Goal: Complete application form

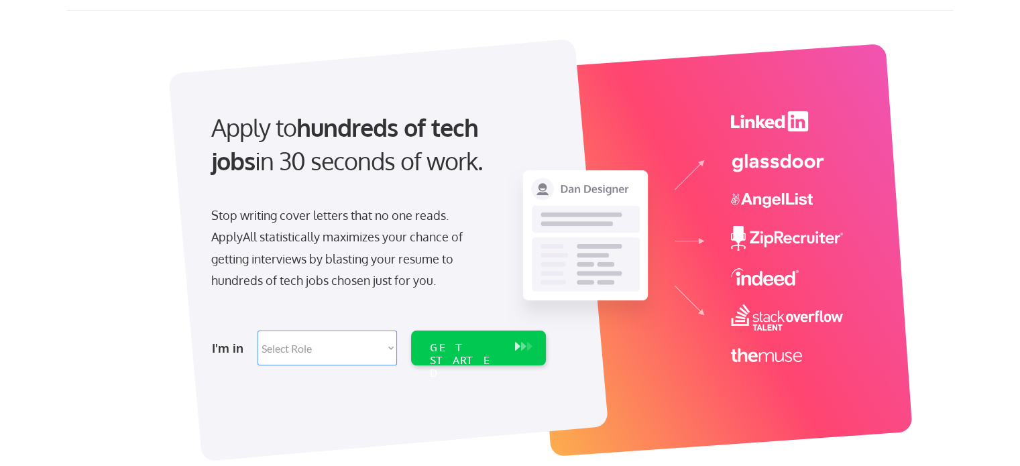
scroll to position [67, 0]
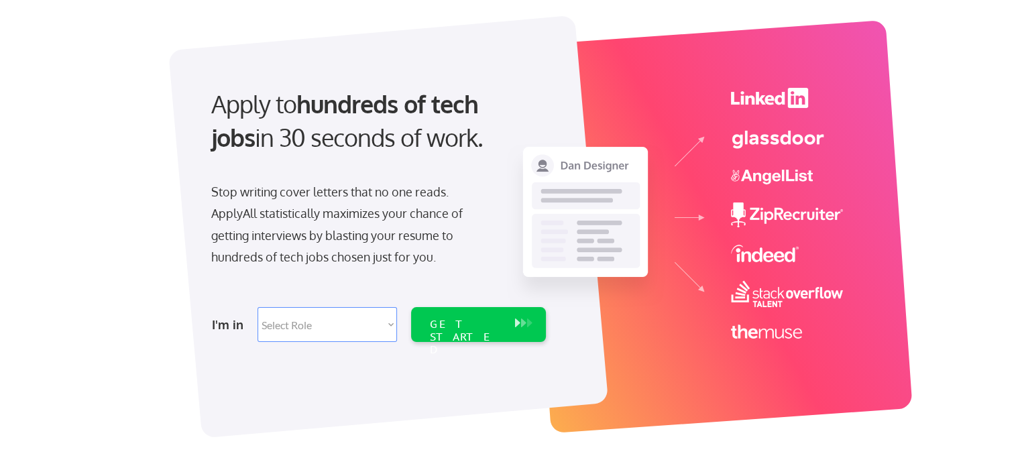
click at [343, 329] on select "Select Role Software Engineering Product Management Customer Success Sales UI/U…" at bounding box center [327, 324] width 139 height 35
select select ""marketing___comms""
click at [258, 307] on select "Select Role Software Engineering Product Management Customer Success Sales UI/U…" at bounding box center [327, 324] width 139 height 35
select select ""marketing___comms""
click at [461, 319] on div "GET STARTED" at bounding box center [466, 337] width 72 height 39
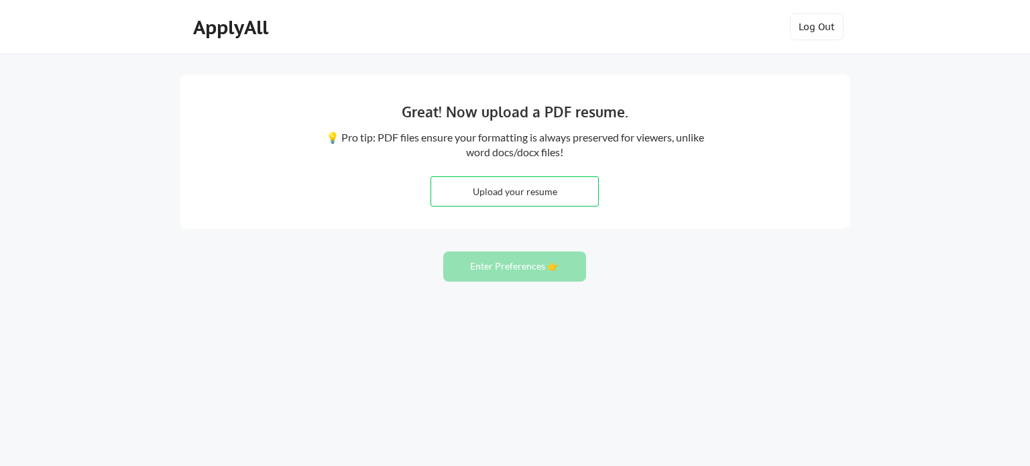
click at [524, 188] on input "file" at bounding box center [514, 191] width 167 height 29
type input "C:\fakepath\Rachelle Resume 2025.docx"
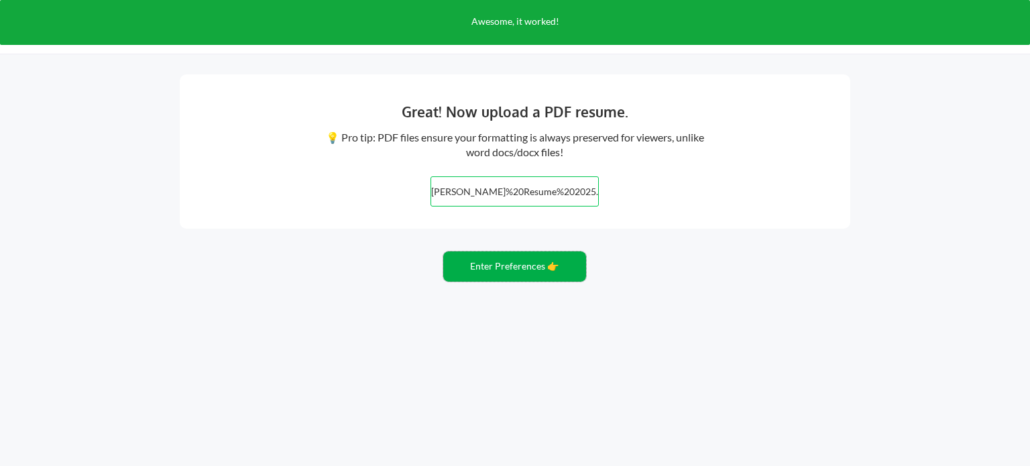
click at [508, 266] on button "Enter Preferences 👉" at bounding box center [514, 266] width 143 height 30
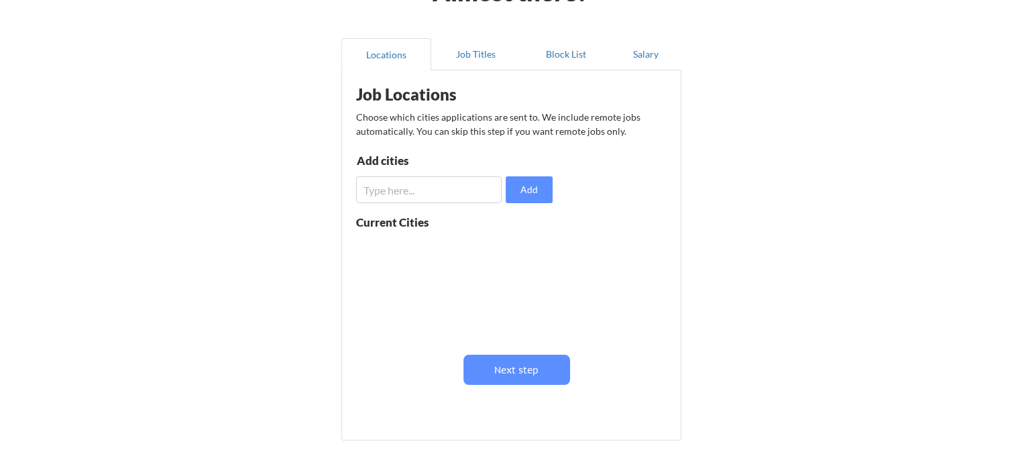
scroll to position [134, 0]
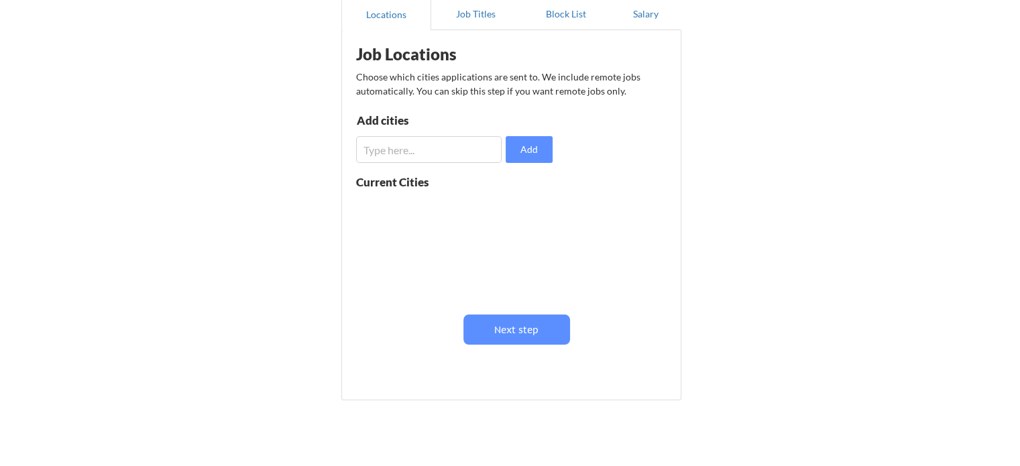
click at [405, 146] on input "input" at bounding box center [429, 149] width 146 height 27
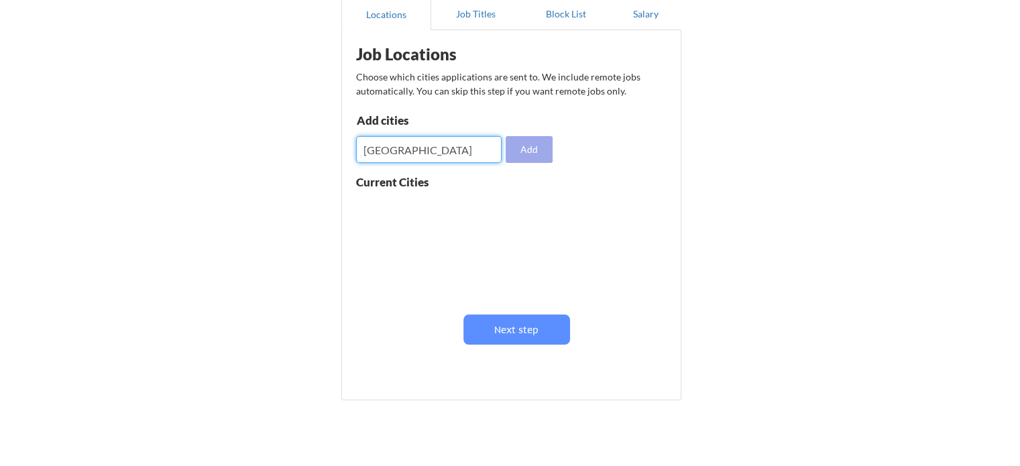
type input "[GEOGRAPHIC_DATA]"
click at [531, 138] on button "Add" at bounding box center [529, 149] width 47 height 27
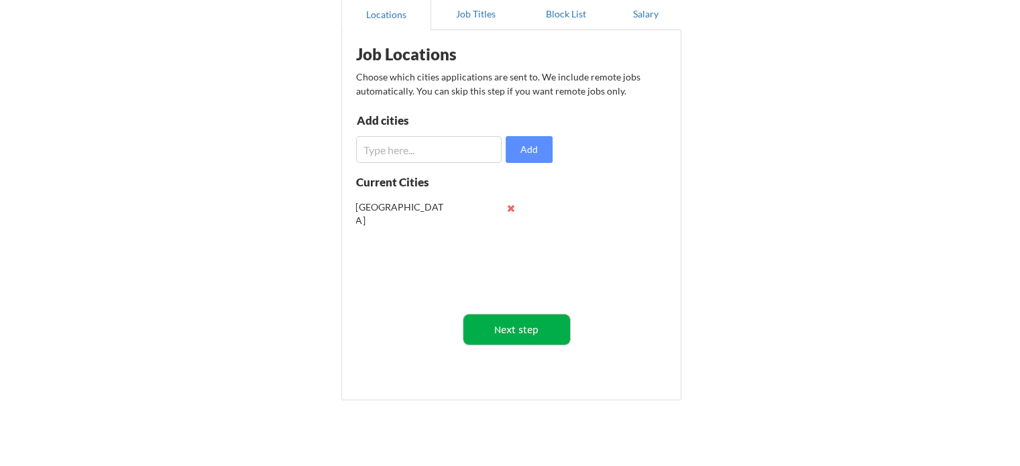
click at [531, 326] on button "Next step" at bounding box center [516, 330] width 107 height 30
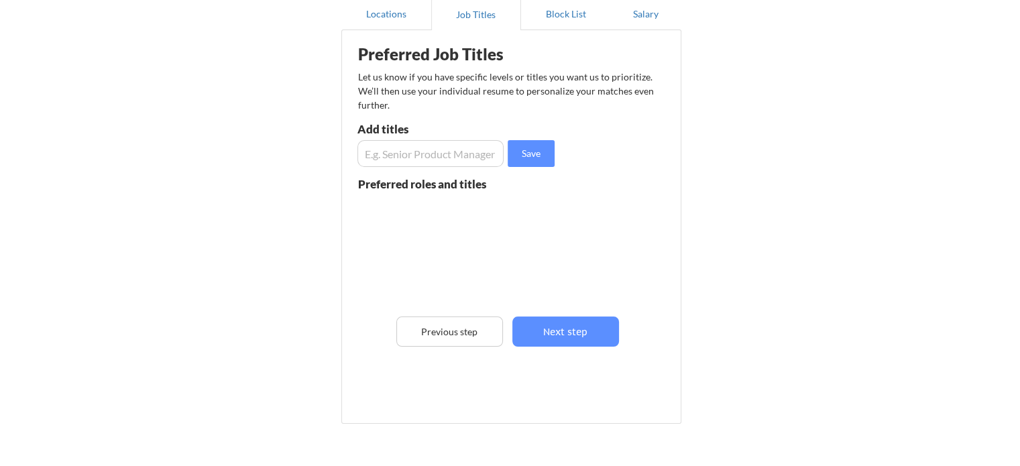
click at [408, 156] on input "input" at bounding box center [430, 153] width 146 height 27
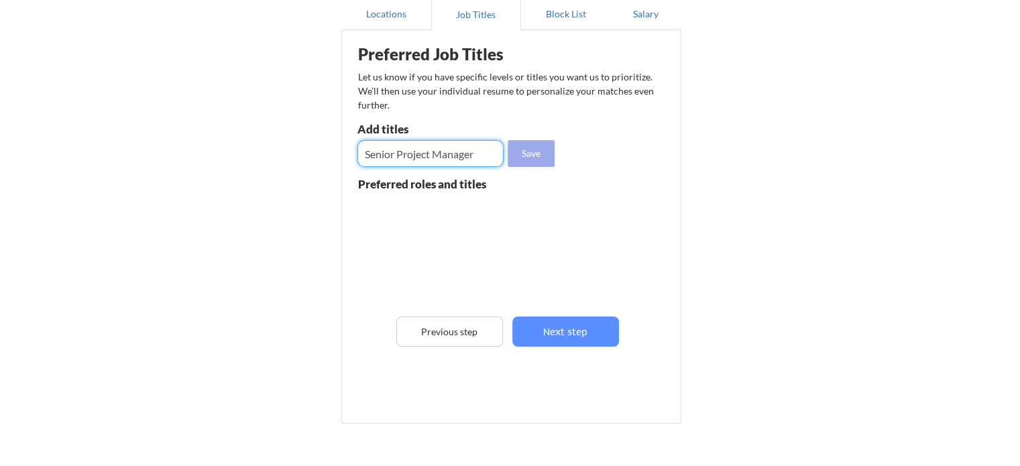
type input "Senior Project Manager"
click at [523, 155] on button "Save" at bounding box center [531, 153] width 47 height 27
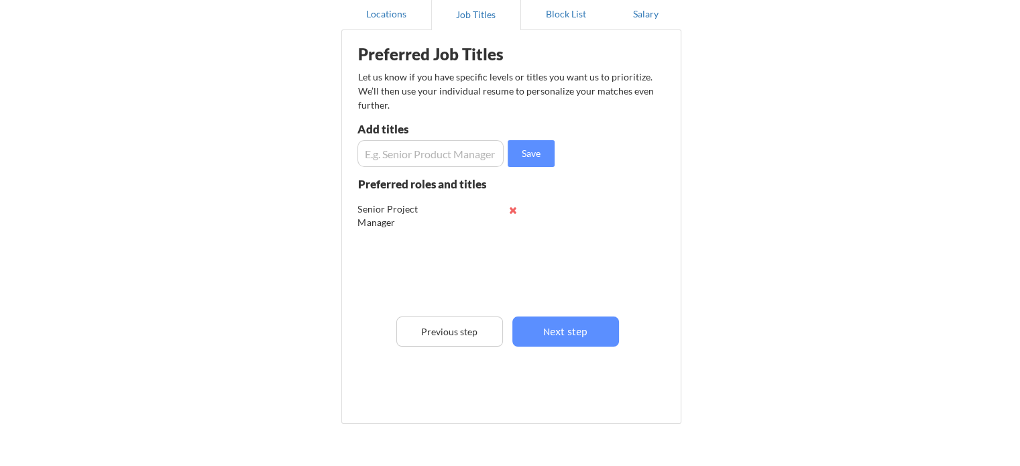
click at [469, 155] on input "input" at bounding box center [430, 153] width 146 height 27
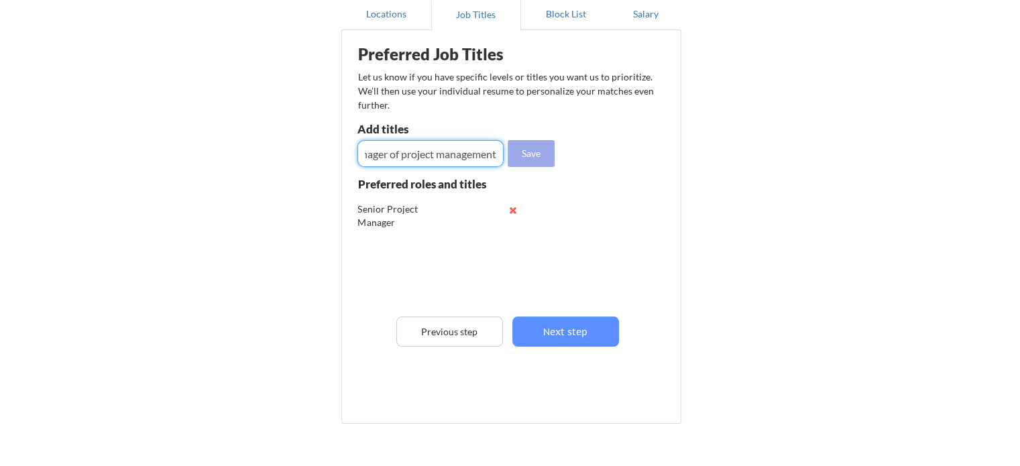
type input "Manager of project management"
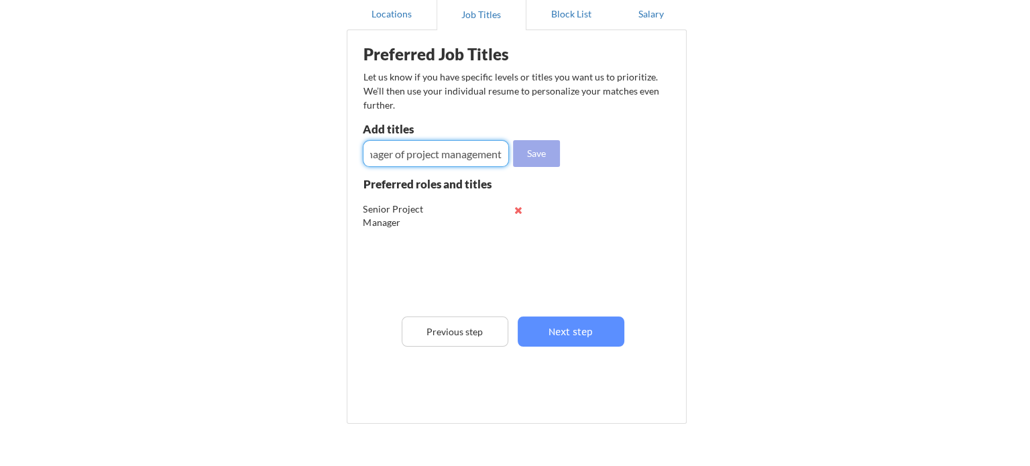
scroll to position [0, 0]
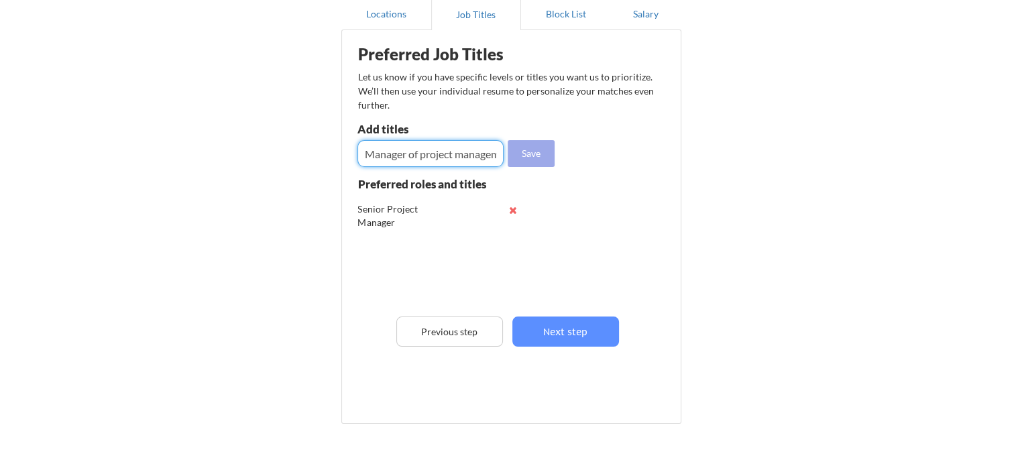
click at [538, 160] on button "Save" at bounding box center [531, 153] width 47 height 27
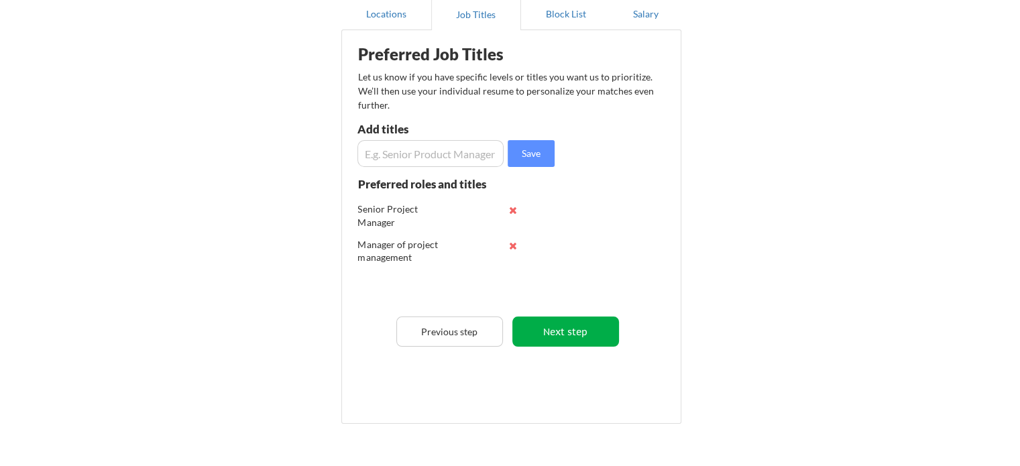
click at [566, 337] on button "Next step" at bounding box center [565, 332] width 107 height 30
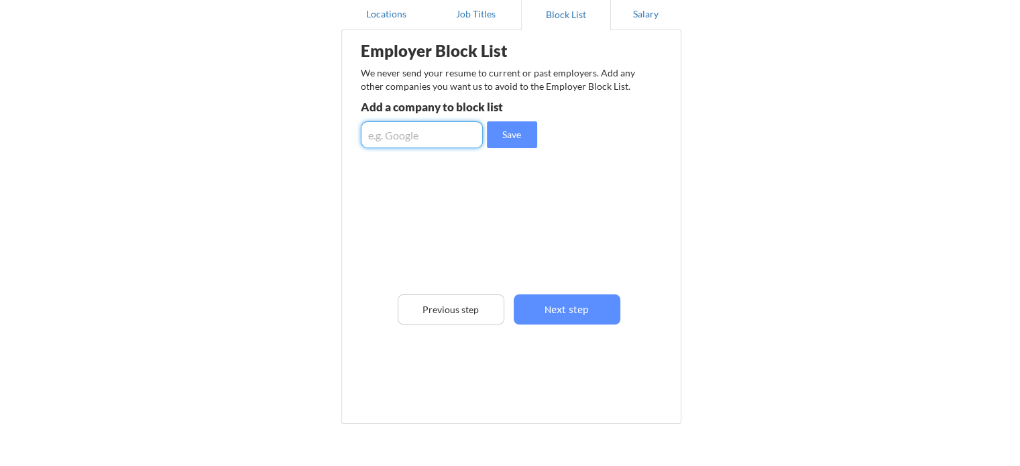
click at [410, 134] on input "input" at bounding box center [422, 134] width 122 height 27
type input "Metro Exhibits"
click at [512, 142] on button "Save" at bounding box center [512, 134] width 50 height 27
click at [438, 144] on input "input" at bounding box center [422, 134] width 122 height 27
type input "Southeast Exhibits"
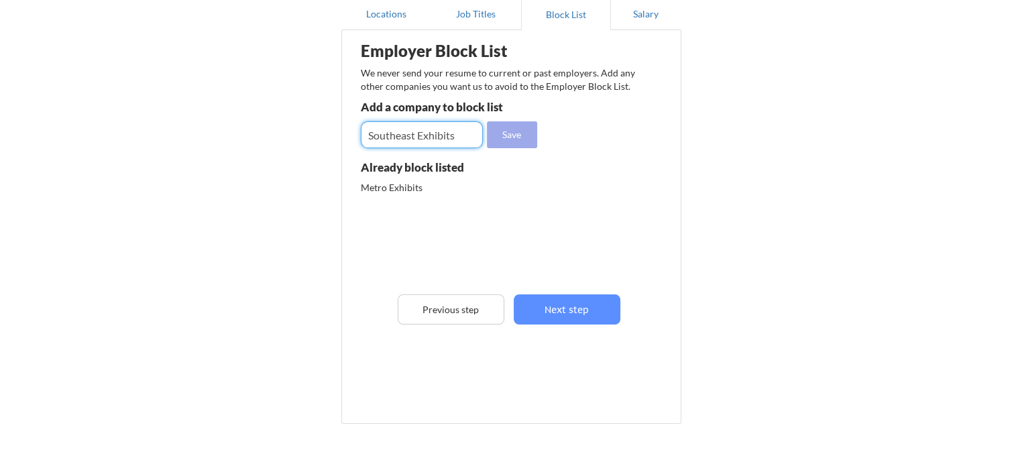
click at [504, 137] on button "Save" at bounding box center [512, 134] width 50 height 27
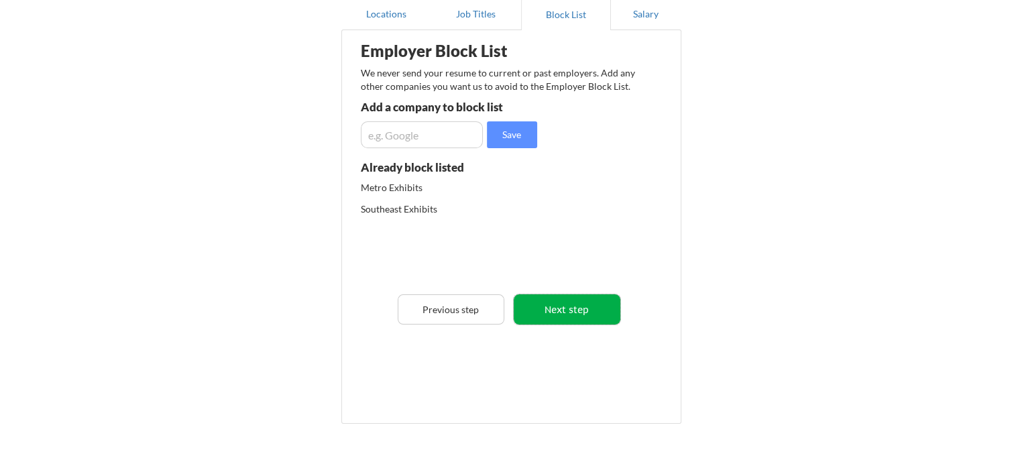
click at [561, 315] on button "Next step" at bounding box center [567, 309] width 107 height 30
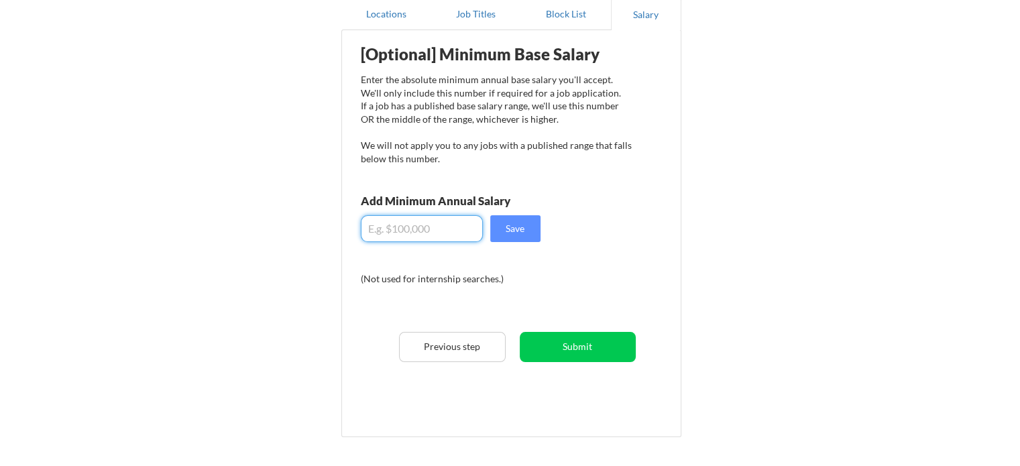
click at [408, 227] on input "input" at bounding box center [422, 228] width 122 height 27
type input "$115,000"
click at [512, 222] on button "Save" at bounding box center [515, 228] width 50 height 27
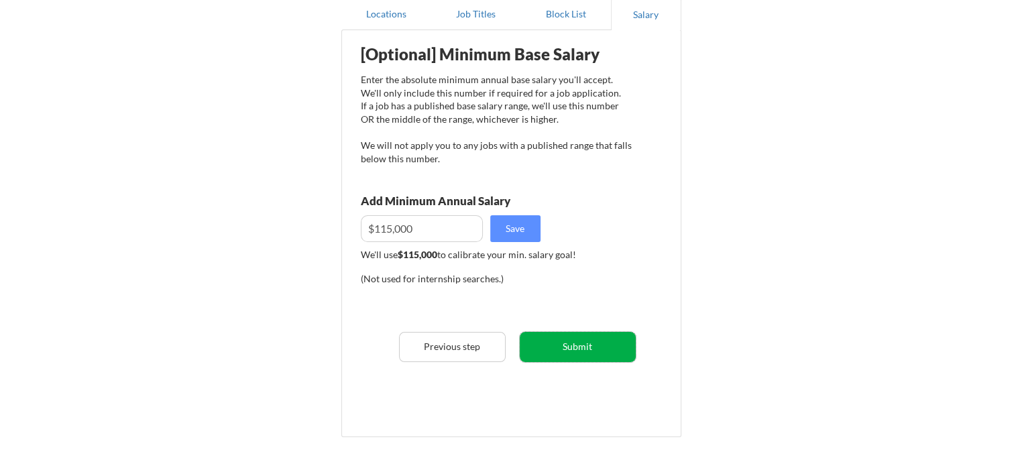
click at [585, 349] on button "Submit" at bounding box center [578, 347] width 116 height 30
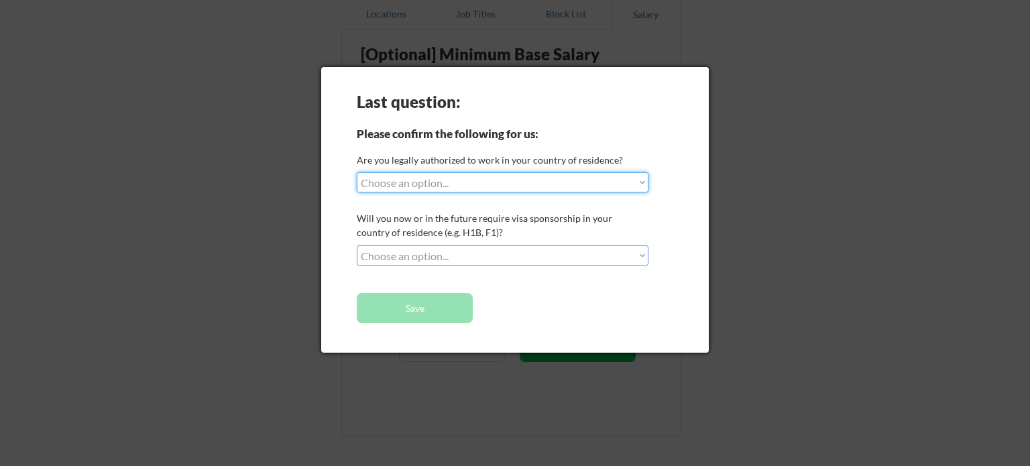
click at [415, 184] on select "Choose an option... Yes, I am a [DEMOGRAPHIC_DATA] Citizen Yes, I am a [DEMOGRA…" at bounding box center [503, 182] width 292 height 20
select select ""yes__i_am_a_[DEMOGRAPHIC_DATA]""
click at [357, 172] on select "Choose an option... Yes, I am a [DEMOGRAPHIC_DATA] Citizen Yes, I am a [DEMOGRA…" at bounding box center [503, 182] width 292 height 20
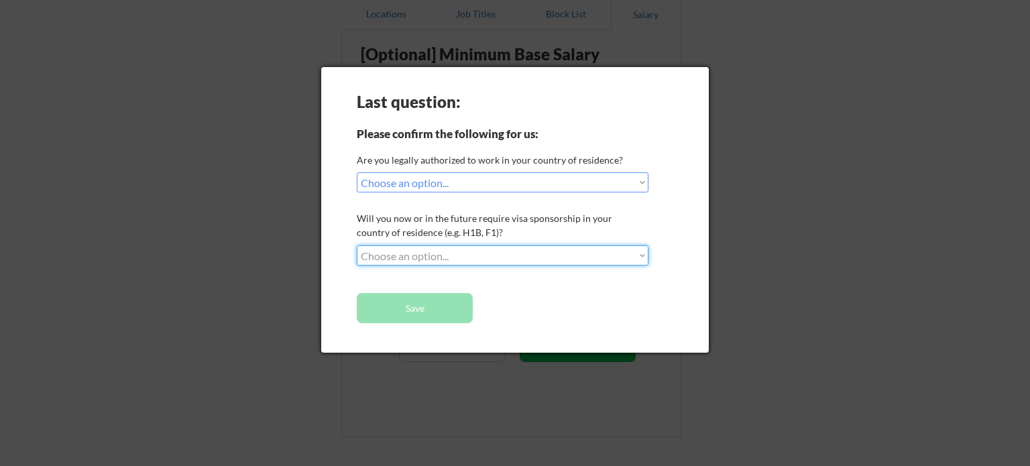
click at [427, 254] on select "Choose an option... No, I will not need sponsorship Yes, I will need sponsorship" at bounding box center [503, 255] width 292 height 20
select select ""no__i_will_not_need_sponsorship""
click at [357, 245] on select "Choose an option... No, I will not need sponsorship Yes, I will need sponsorship" at bounding box center [503, 255] width 292 height 20
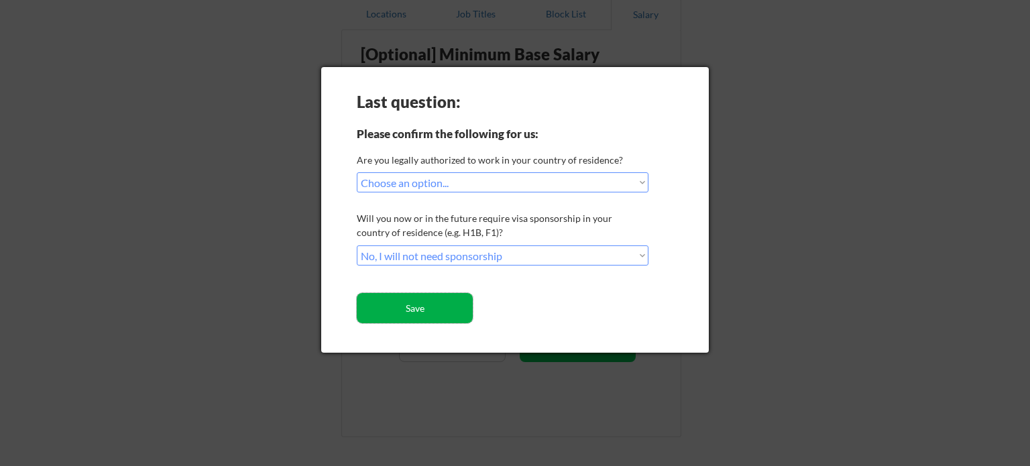
click at [429, 306] on button "Save" at bounding box center [415, 308] width 116 height 30
